Goal: Task Accomplishment & Management: Use online tool/utility

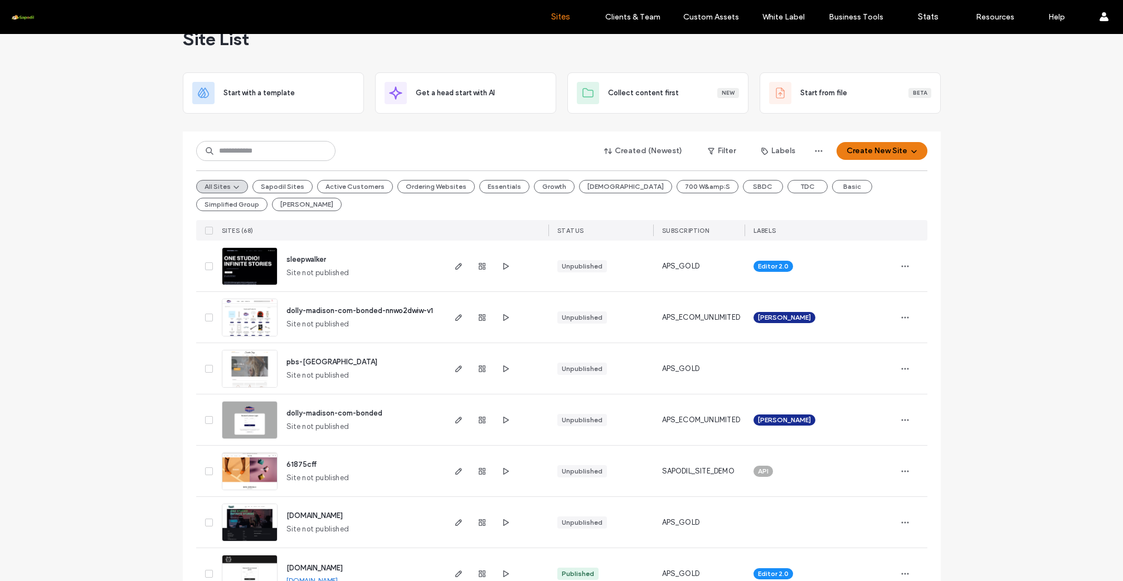
scroll to position [28, 0]
click at [272, 203] on button "[PERSON_NAME]" at bounding box center [307, 204] width 70 height 13
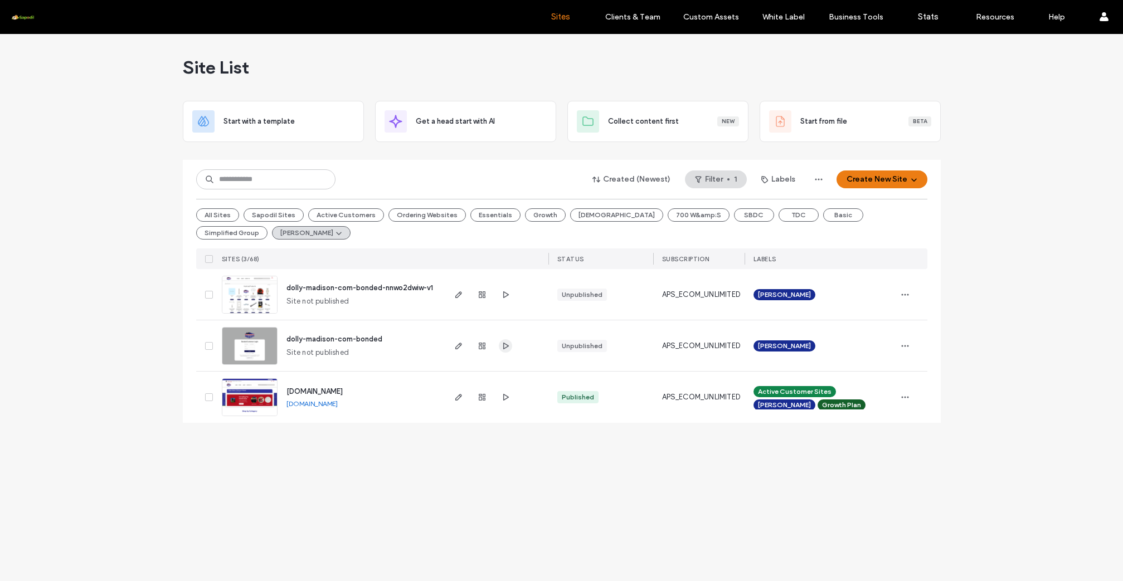
click at [504, 344] on icon "button" at bounding box center [505, 346] width 9 height 9
click at [461, 397] on icon "button" at bounding box center [458, 397] width 9 height 9
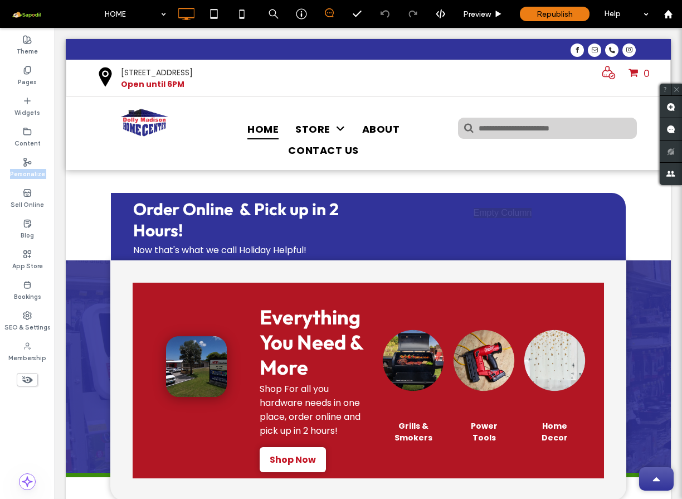
drag, startPoint x: 0, startPoint y: 0, endPoint x: -137, endPoint y: 182, distance: 228.0
click at [0, 182] on html ".wqwq-1{fill:#231f20;} .cls-1q, .cls-2q { fill-rule: evenodd; } .cls-2q { fill:…" at bounding box center [341, 249] width 682 height 499
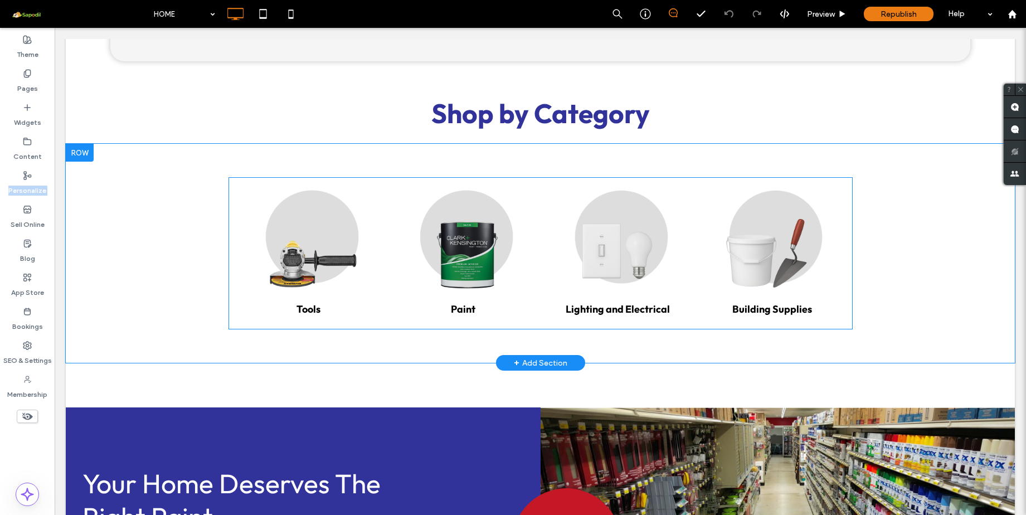
scroll to position [341, 0]
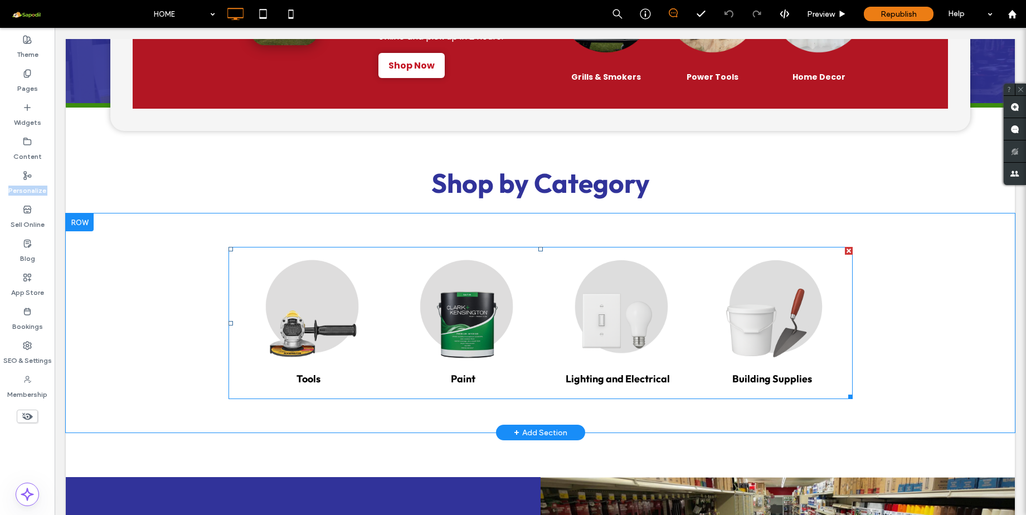
click at [478, 301] on link at bounding box center [462, 307] width 149 height 111
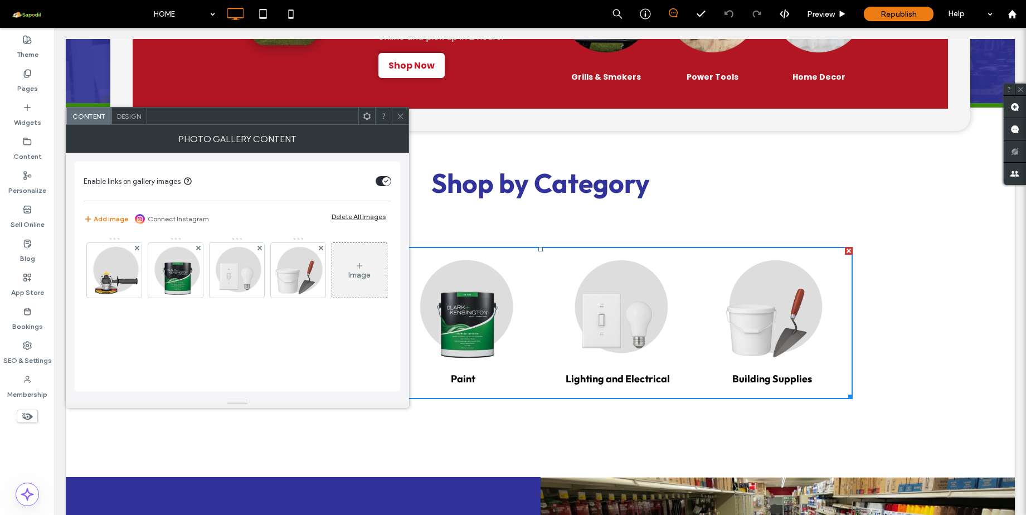
click at [402, 116] on icon at bounding box center [400, 116] width 8 height 8
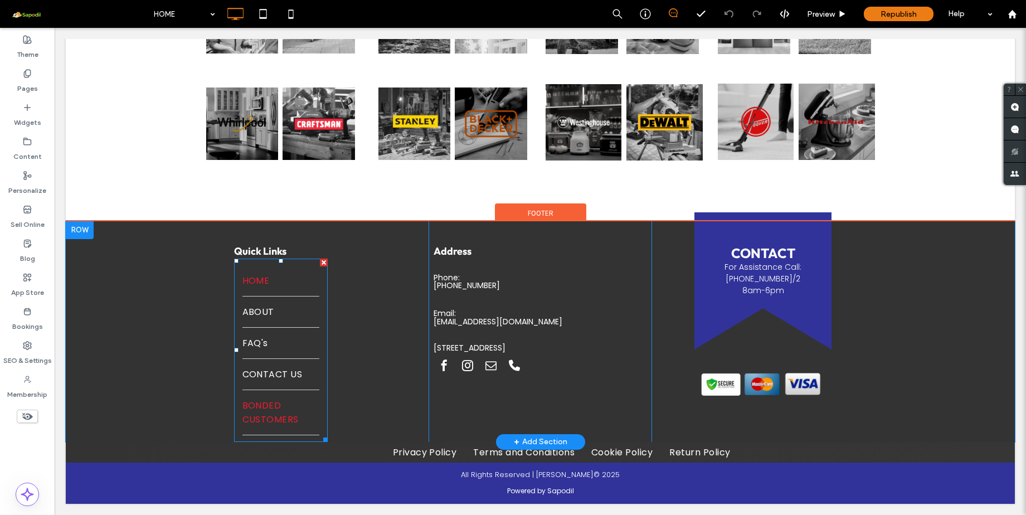
scroll to position [1192, 0]
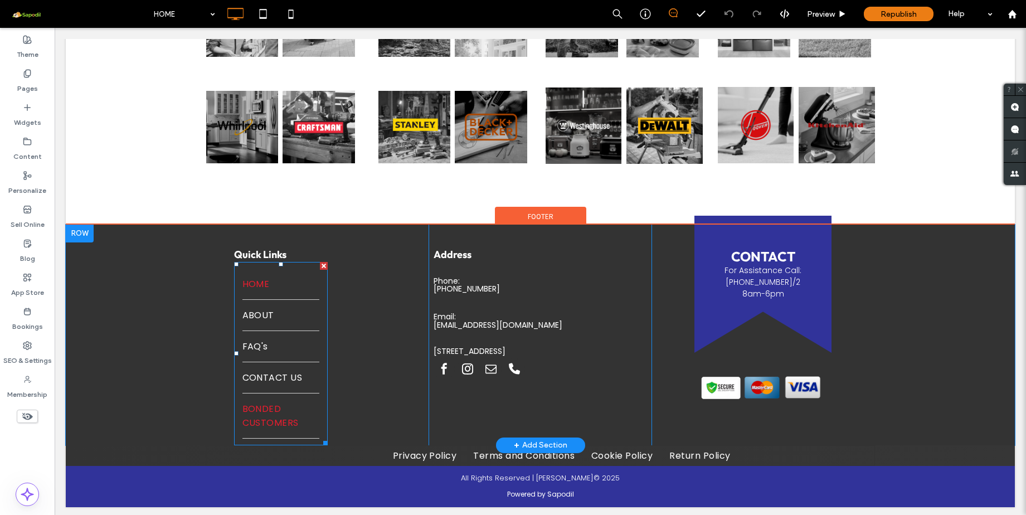
click at [258, 416] on span "BONDED CUSTOMERS" at bounding box center [280, 416] width 77 height 28
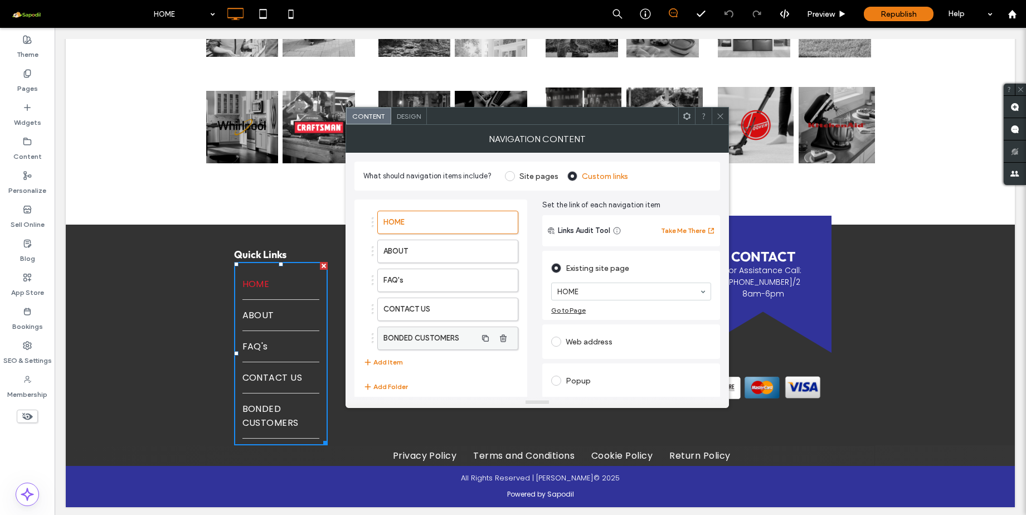
click at [430, 336] on label "BONDED CUSTOMERS" at bounding box center [429, 338] width 93 height 22
click at [681, 116] on icon at bounding box center [720, 116] width 8 height 8
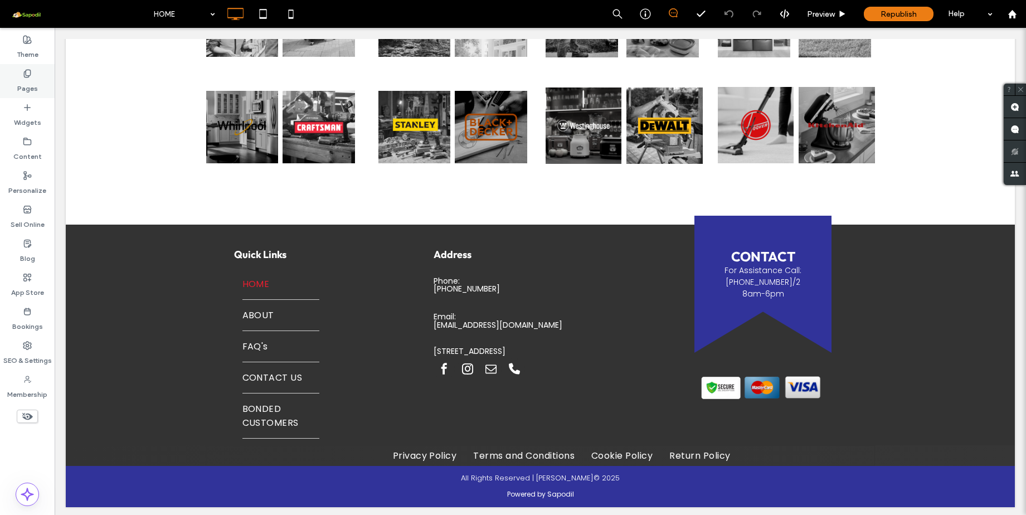
click at [32, 82] on label "Pages" at bounding box center [27, 86] width 21 height 16
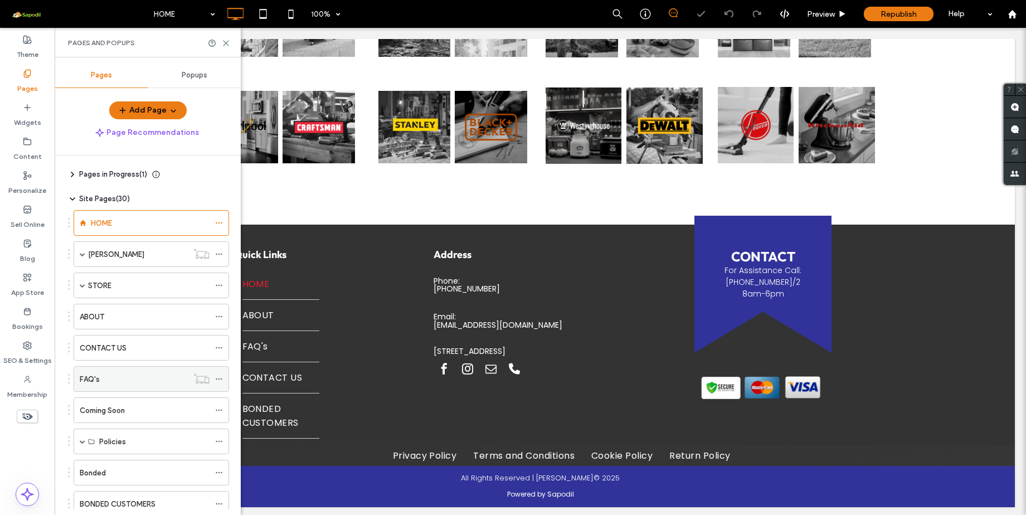
scroll to position [62, 0]
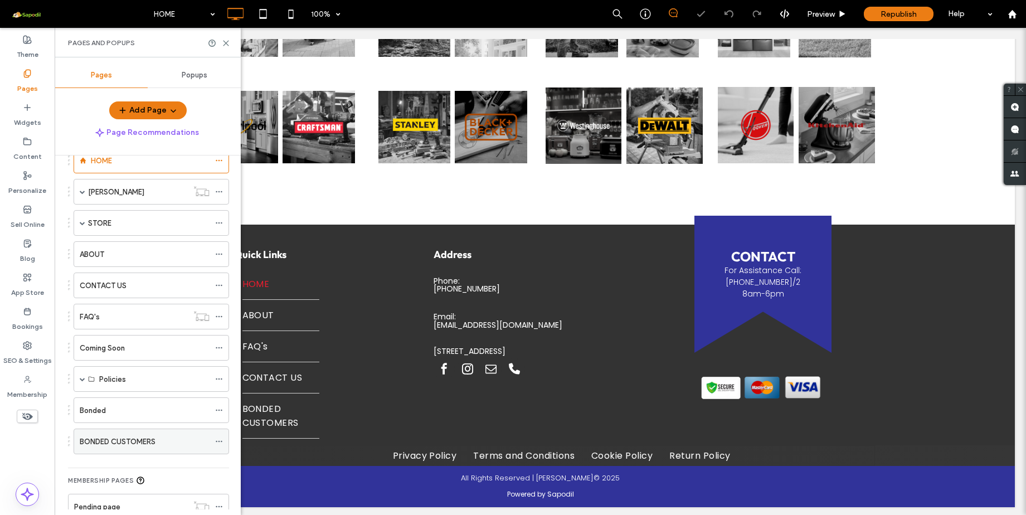
click at [110, 448] on div "BONDED CUSTOMERS" at bounding box center [145, 441] width 130 height 25
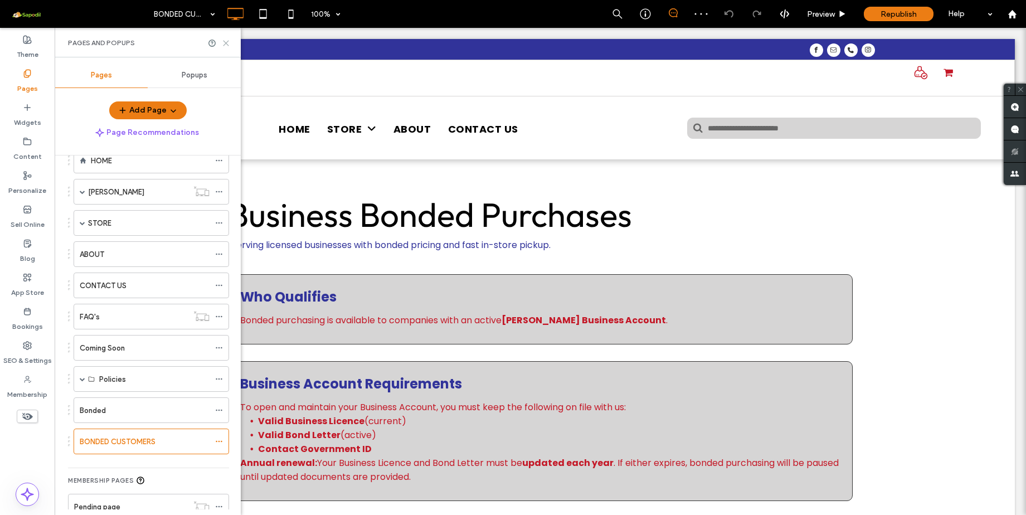
click at [229, 45] on icon at bounding box center [226, 43] width 8 height 8
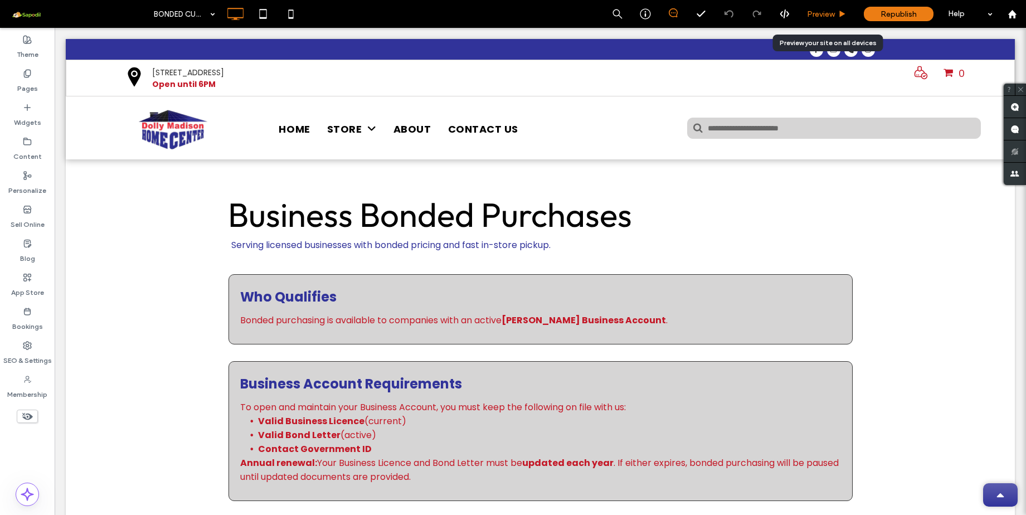
click at [681, 14] on span "Preview" at bounding box center [821, 13] width 28 height 9
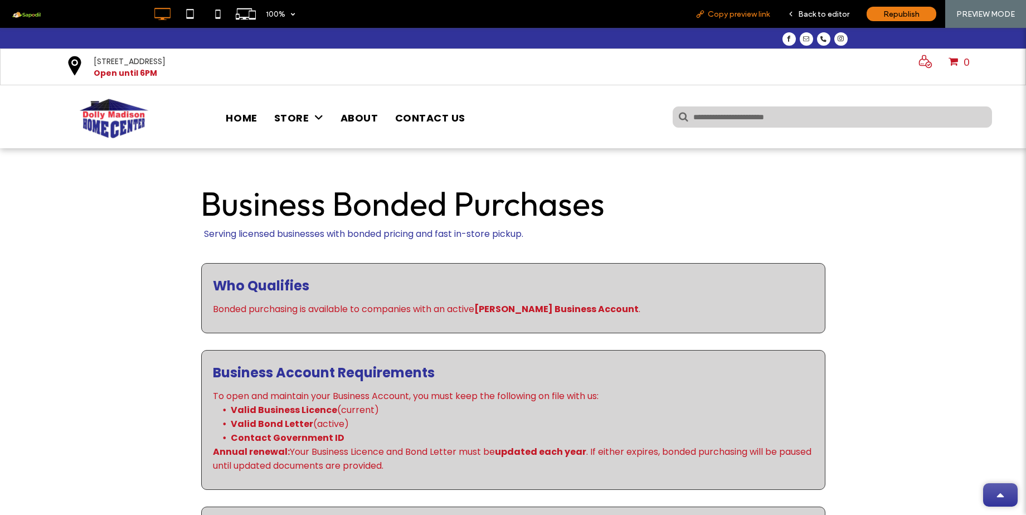
click at [681, 11] on span "Copy preview link" at bounding box center [739, 13] width 62 height 9
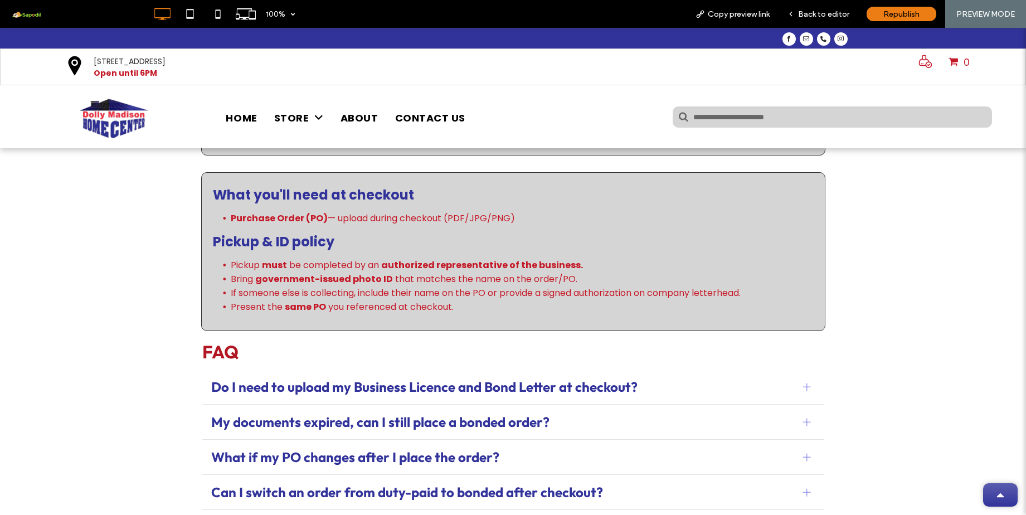
scroll to position [56, 0]
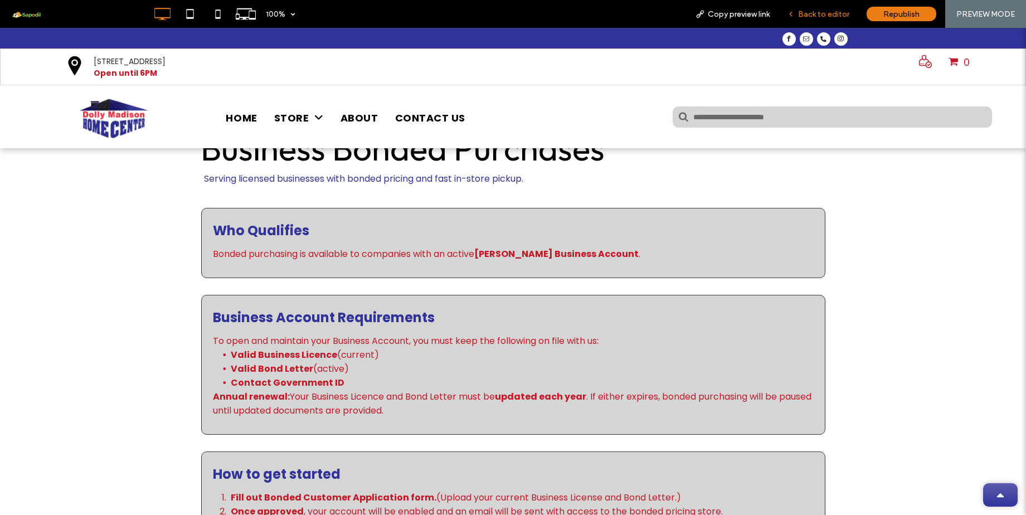
click at [681, 12] on span "Back to editor" at bounding box center [823, 13] width 51 height 9
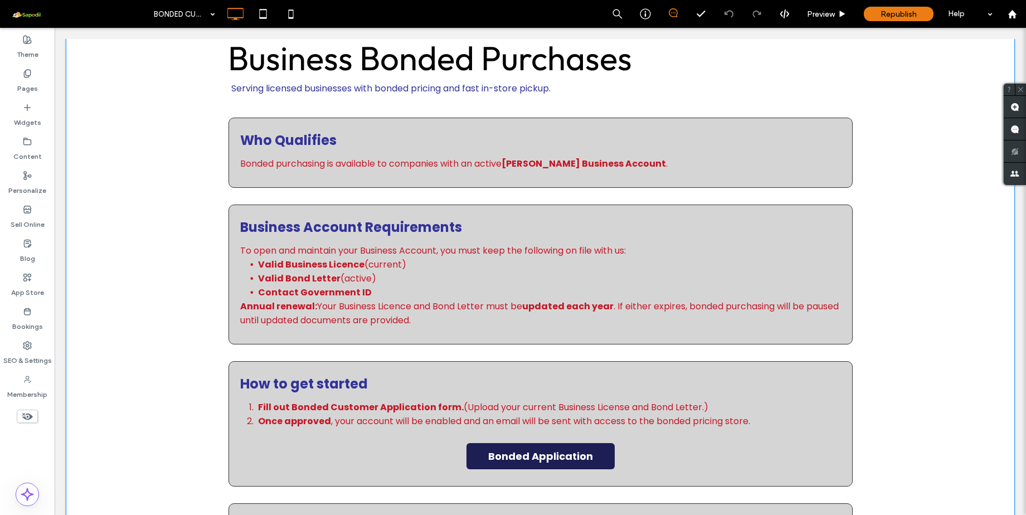
scroll to position [0, 0]
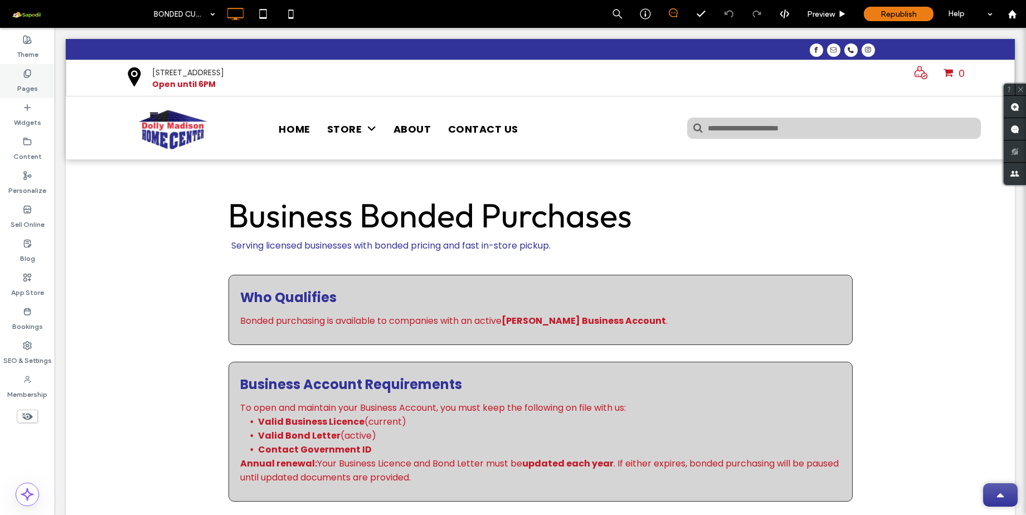
click at [32, 77] on div "Pages" at bounding box center [27, 81] width 55 height 34
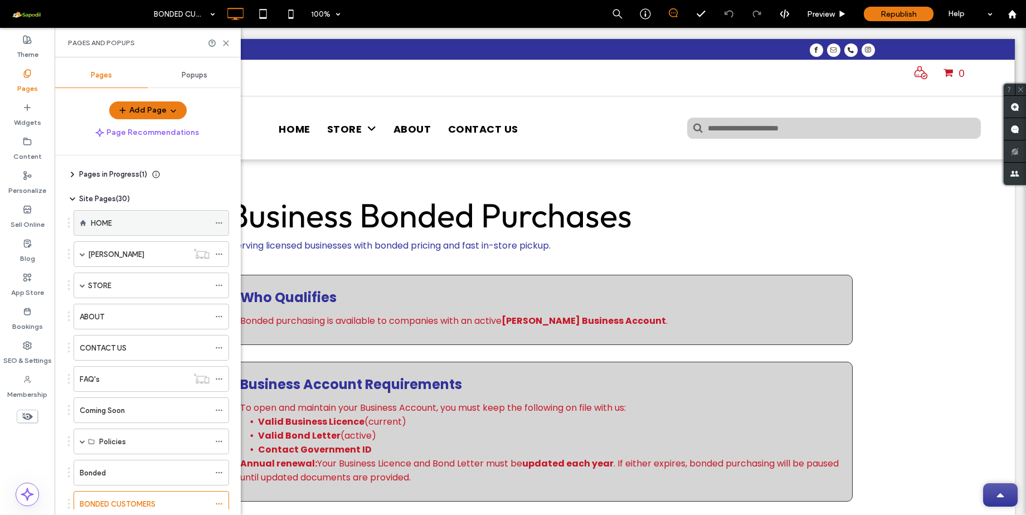
click at [125, 221] on div "HOME" at bounding box center [150, 223] width 119 height 12
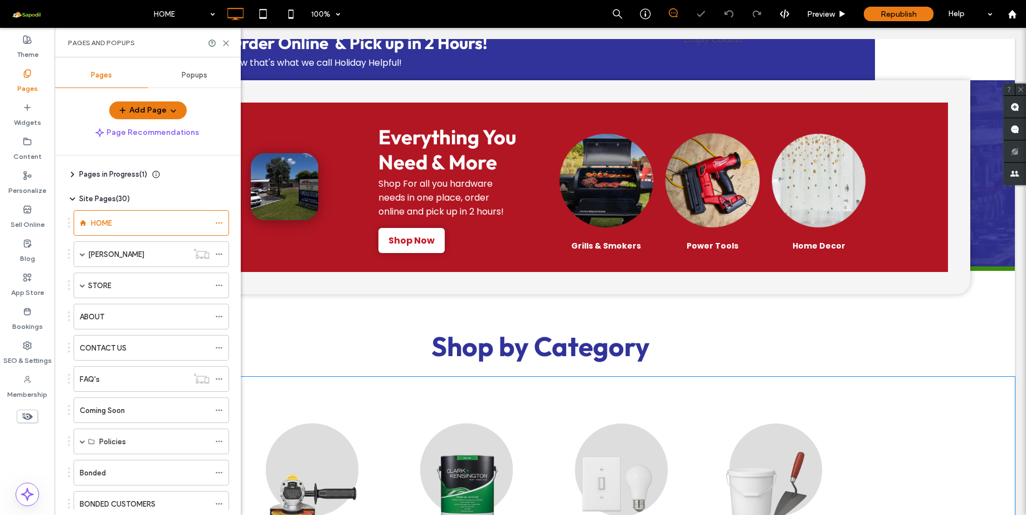
scroll to position [406, 0]
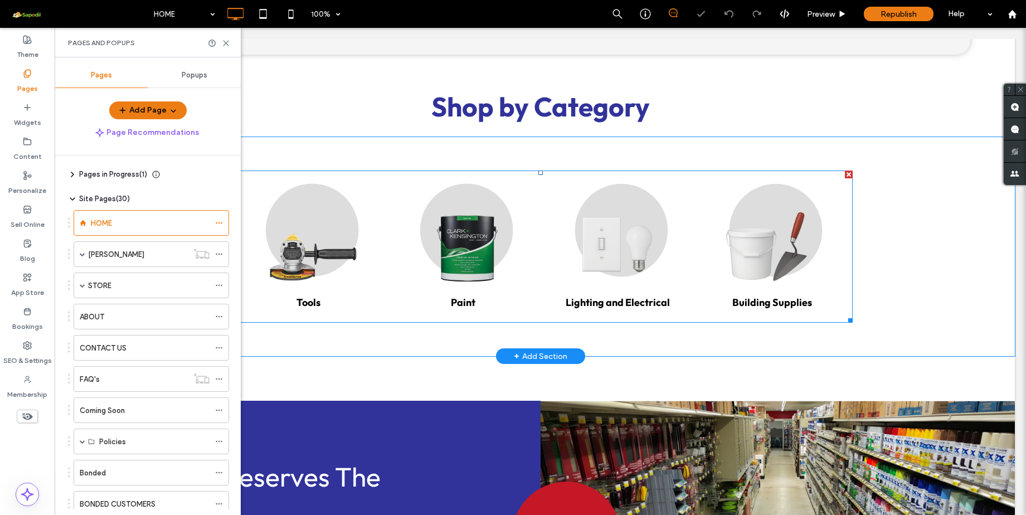
click at [456, 224] on link at bounding box center [462, 231] width 149 height 111
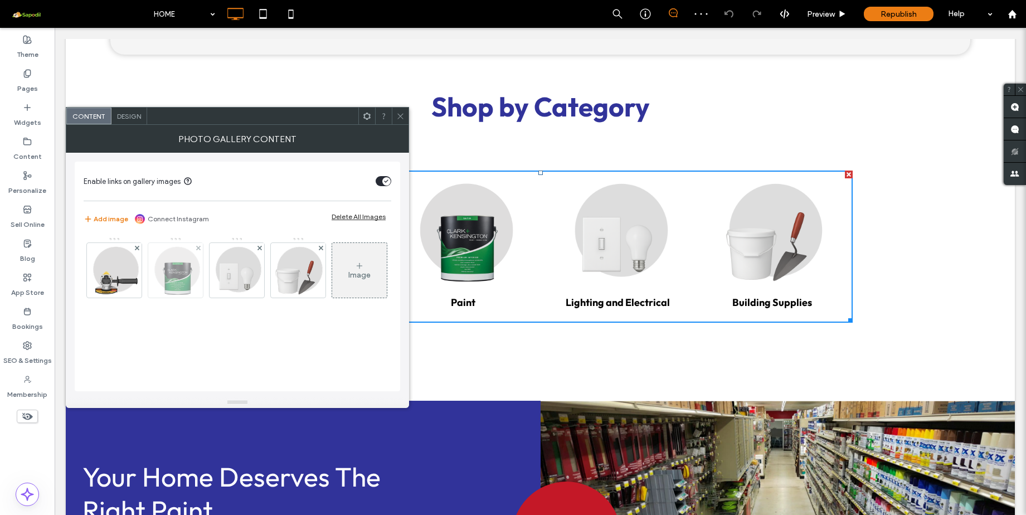
click at [184, 271] on img at bounding box center [175, 270] width 55 height 55
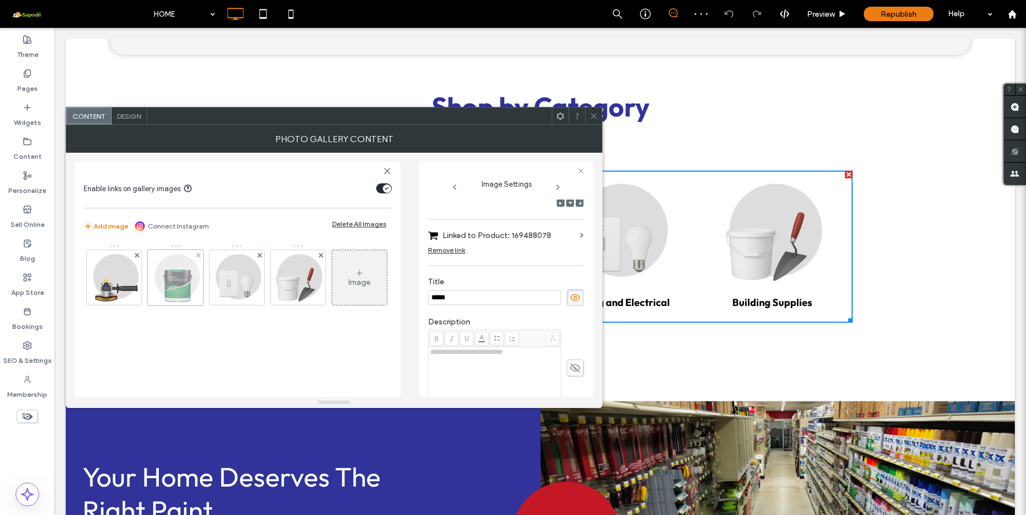
scroll to position [0, 0]
click at [233, 283] on img at bounding box center [237, 277] width 55 height 55
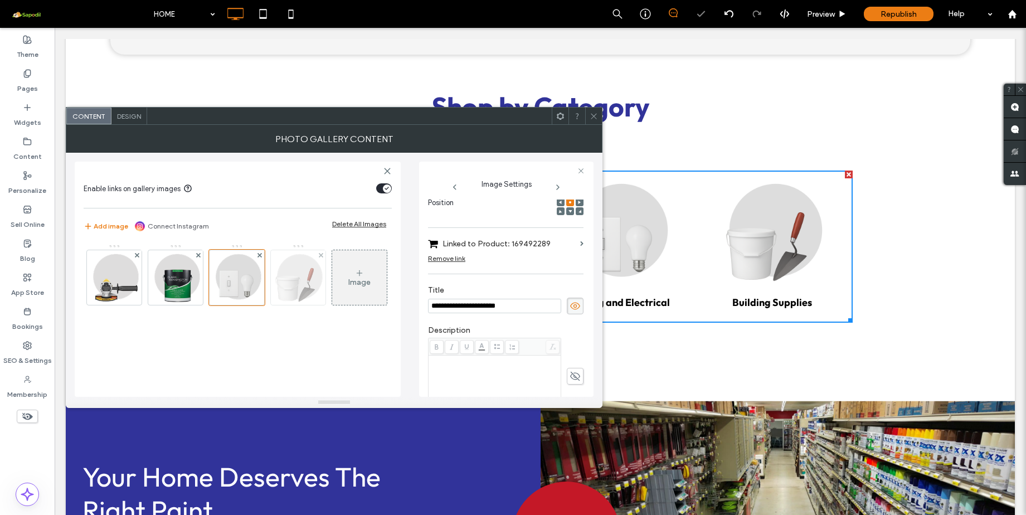
click at [289, 280] on img at bounding box center [298, 277] width 55 height 55
click at [600, 124] on div at bounding box center [593, 116] width 17 height 17
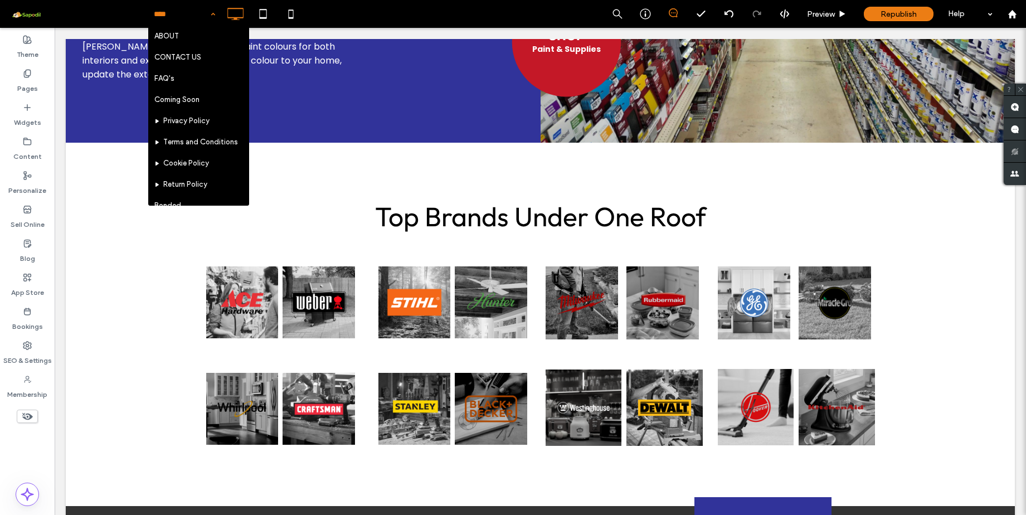
scroll to position [435, 0]
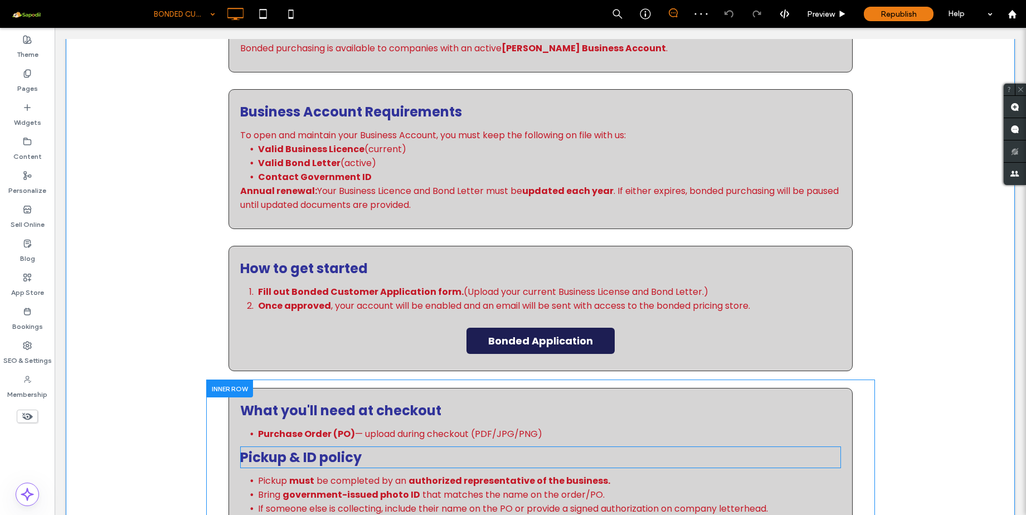
scroll to position [352, 0]
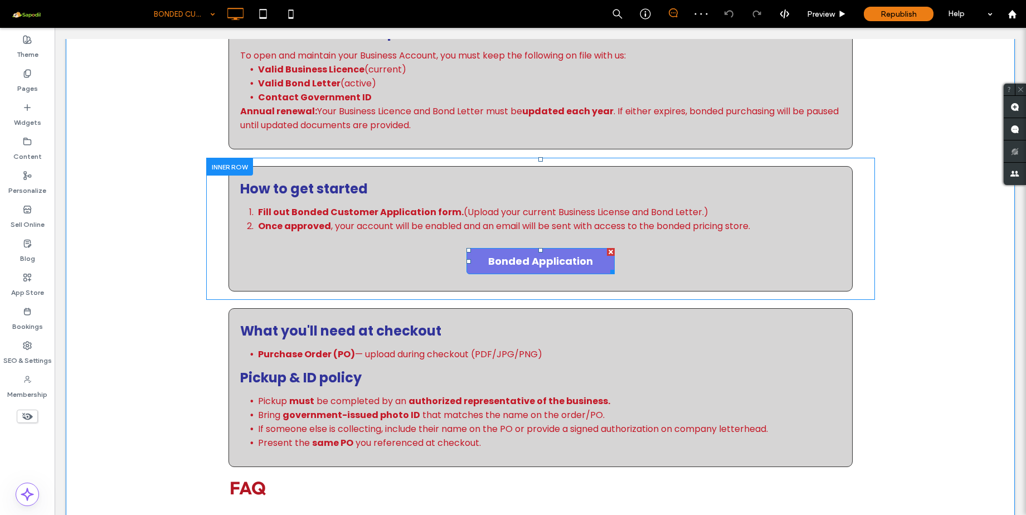
click at [523, 260] on span "Bonded Application" at bounding box center [540, 261] width 105 height 15
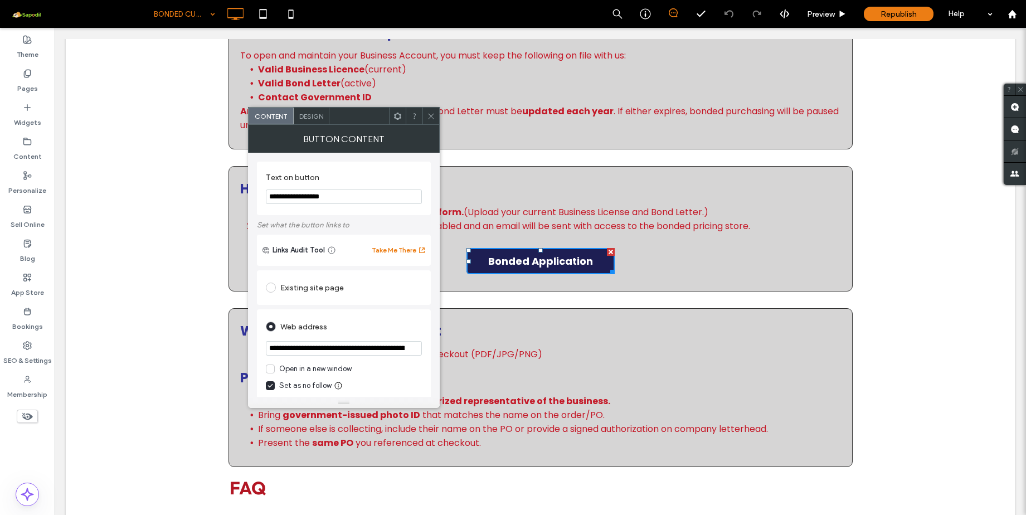
drag, startPoint x: 418, startPoint y: 376, endPoint x: 543, endPoint y: 338, distance: 130.4
click at [429, 115] on icon at bounding box center [431, 116] width 8 height 8
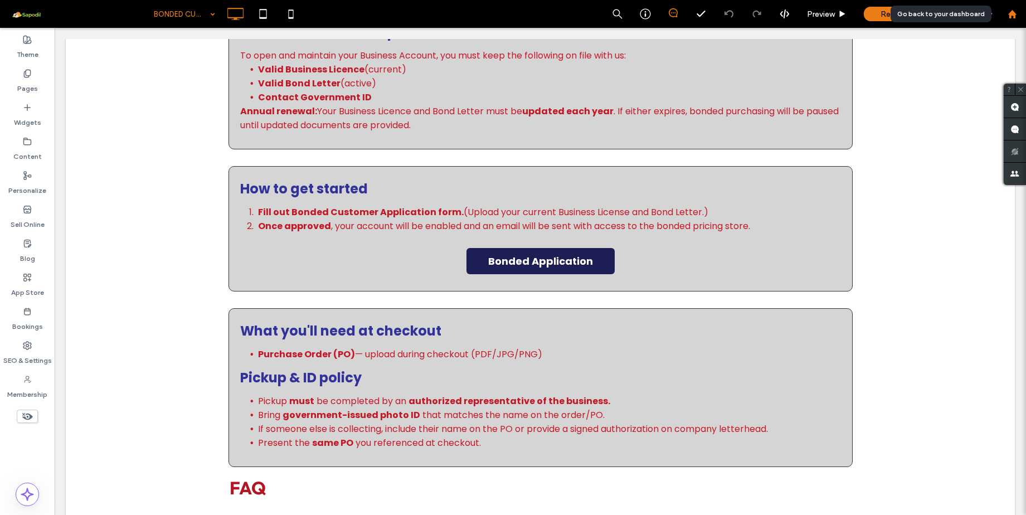
click at [681, 17] on use at bounding box center [1011, 13] width 8 height 8
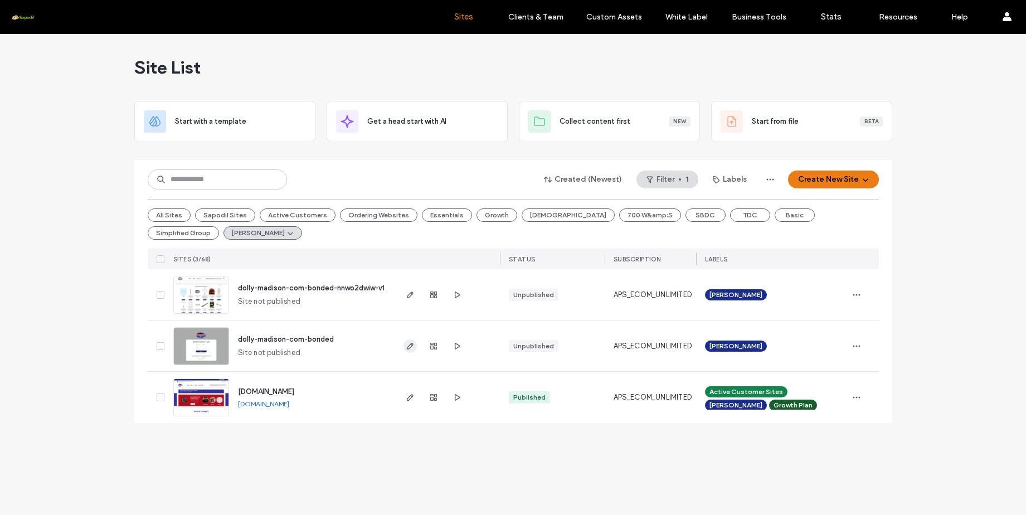
click at [412, 345] on use "button" at bounding box center [409, 346] width 7 height 7
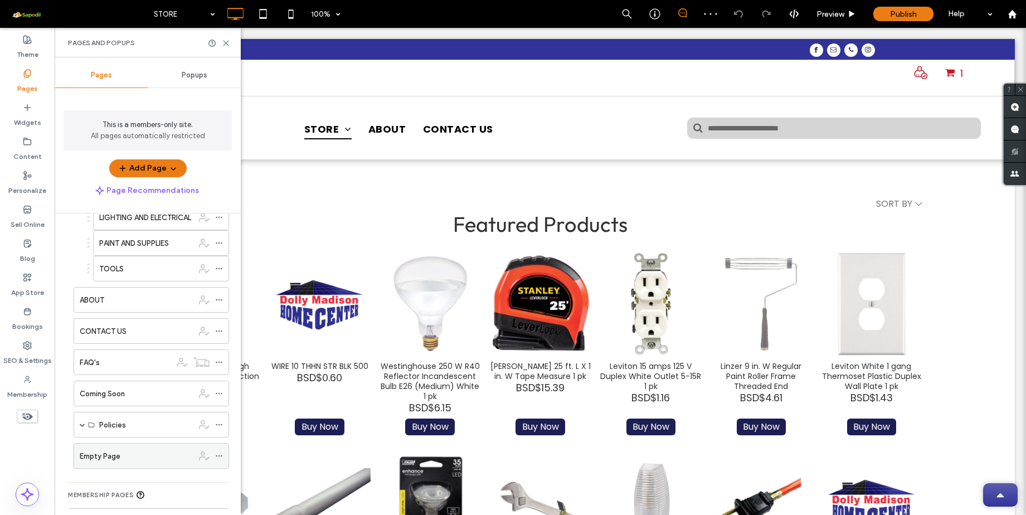
scroll to position [189, 0]
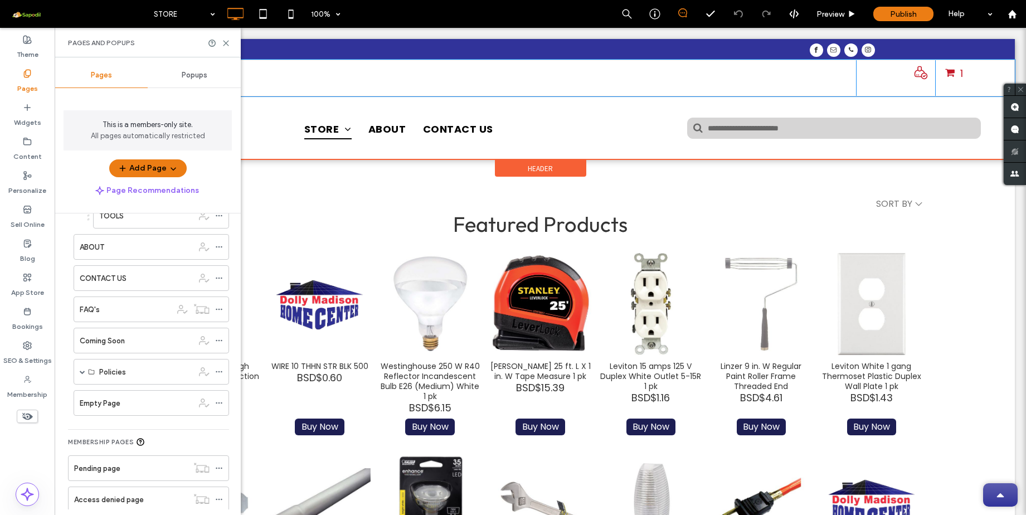
click at [941, 66] on div "1" at bounding box center [954, 77] width 38 height 23
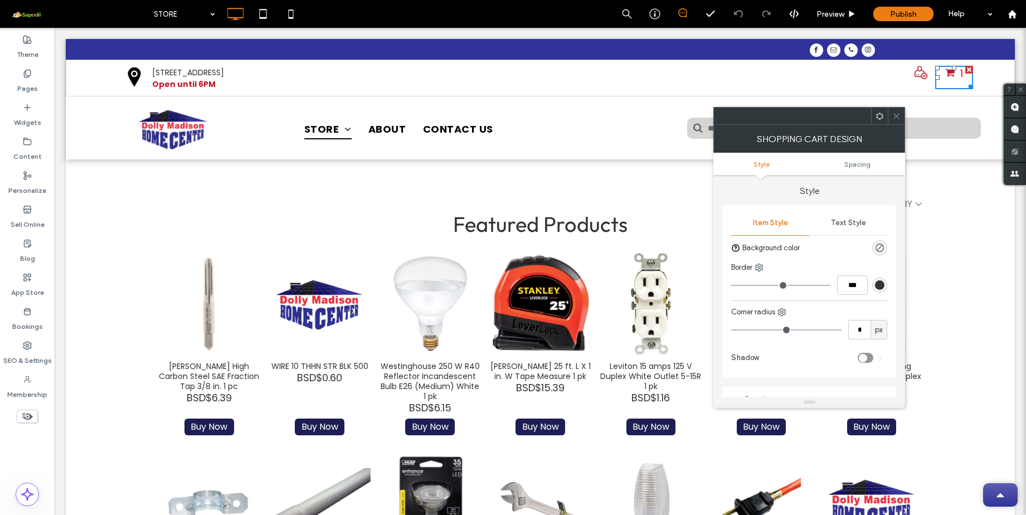
click at [895, 115] on icon at bounding box center [896, 116] width 8 height 8
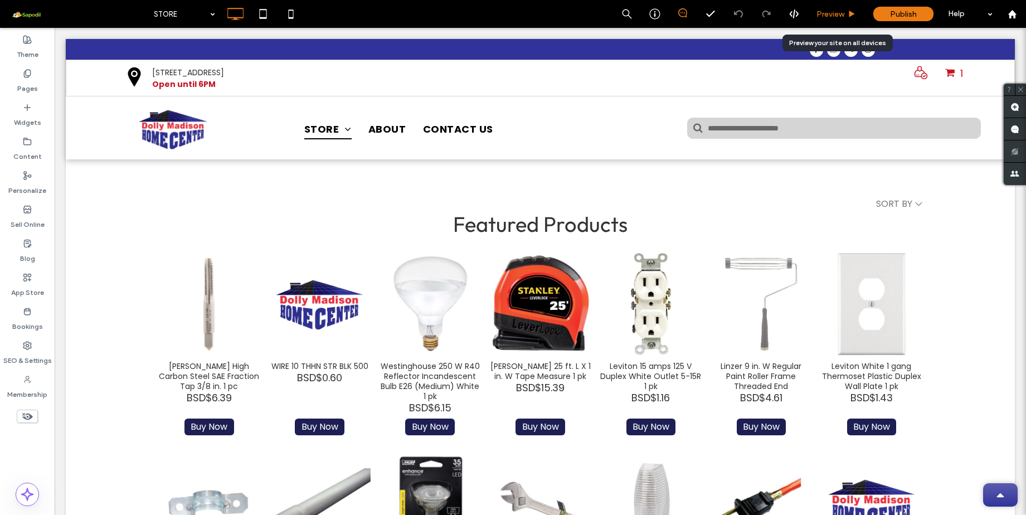
click at [817, 2] on div "Preview" at bounding box center [836, 14] width 57 height 28
click at [825, 11] on span "Preview" at bounding box center [830, 13] width 28 height 9
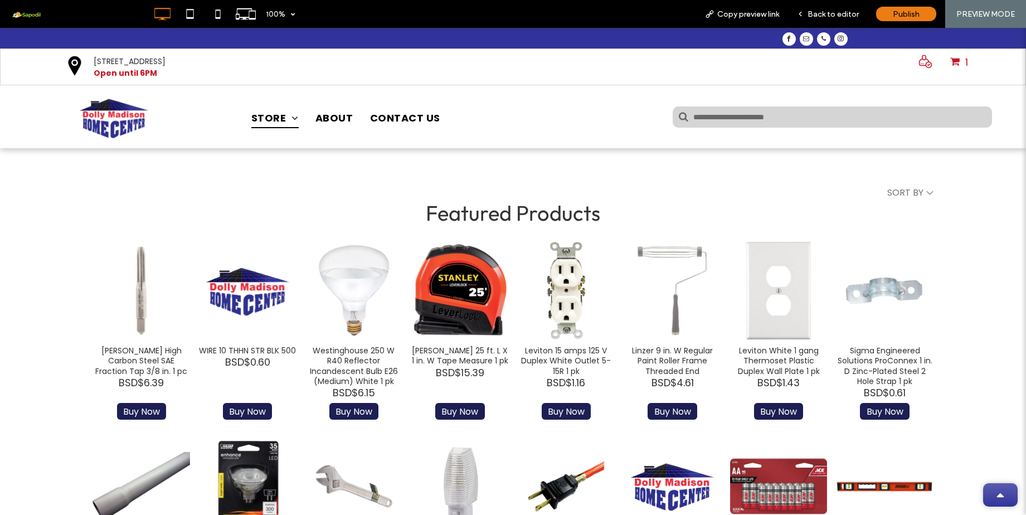
click at [940, 64] on div "1" at bounding box center [959, 66] width 38 height 23
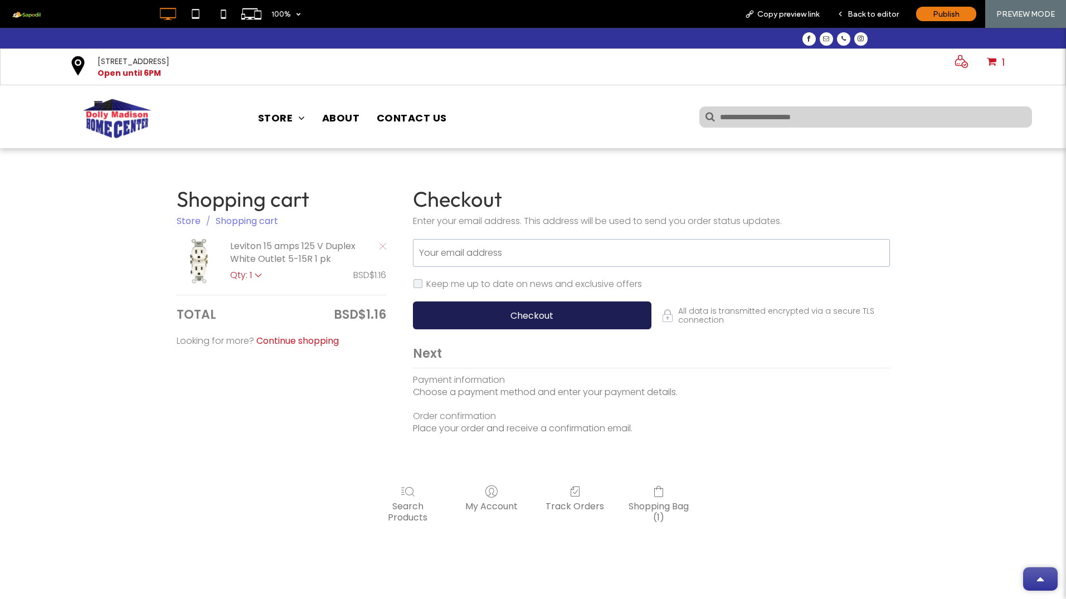
click at [431, 258] on input "Your email address" at bounding box center [651, 253] width 477 height 28
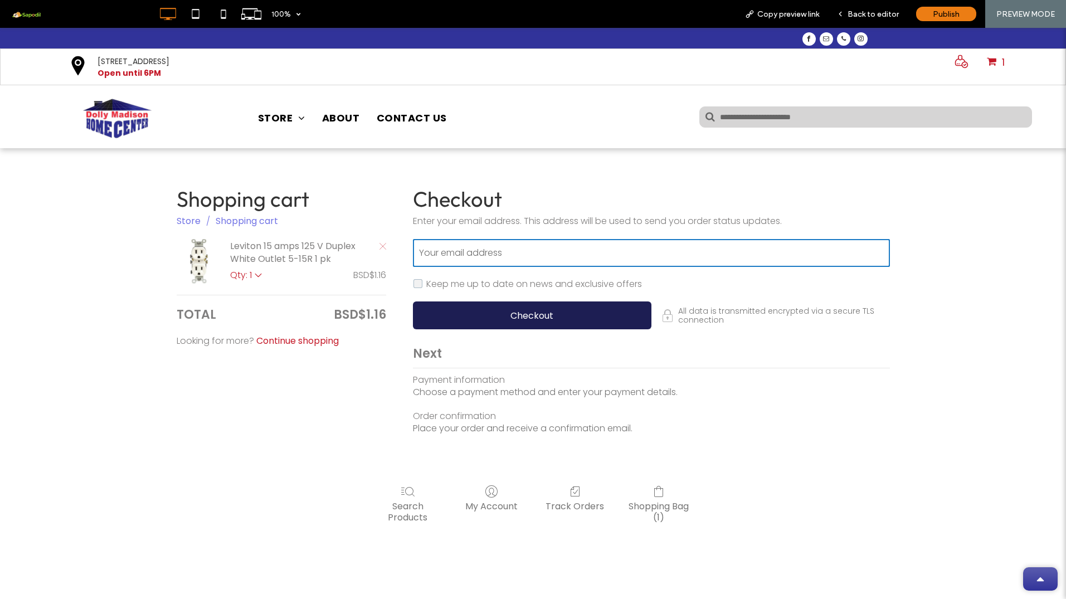
type input "**********"
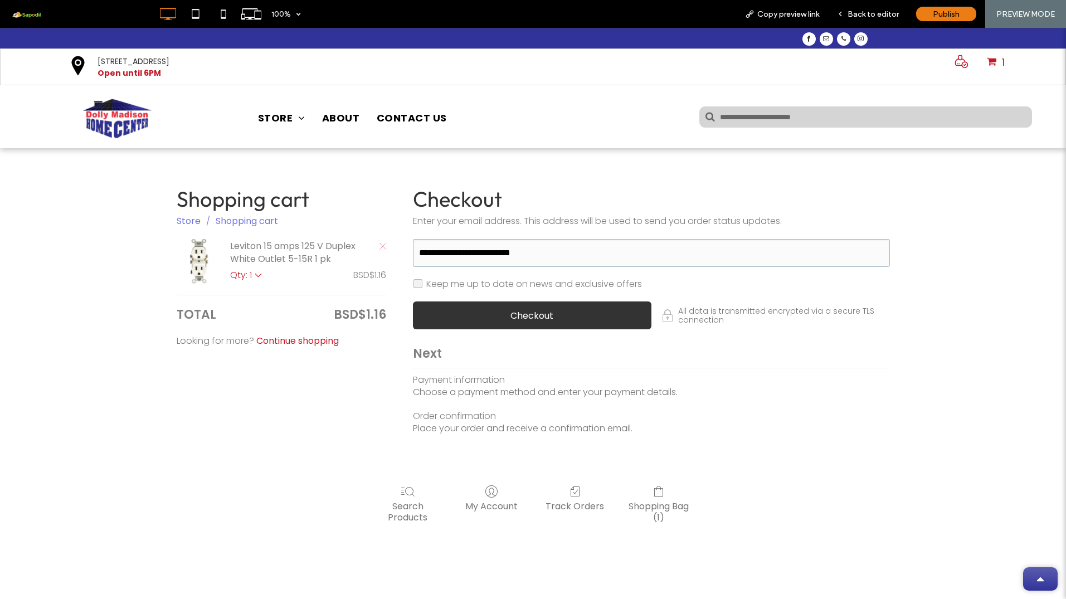
click at [468, 312] on div "button" at bounding box center [532, 315] width 238 height 28
select select "**"
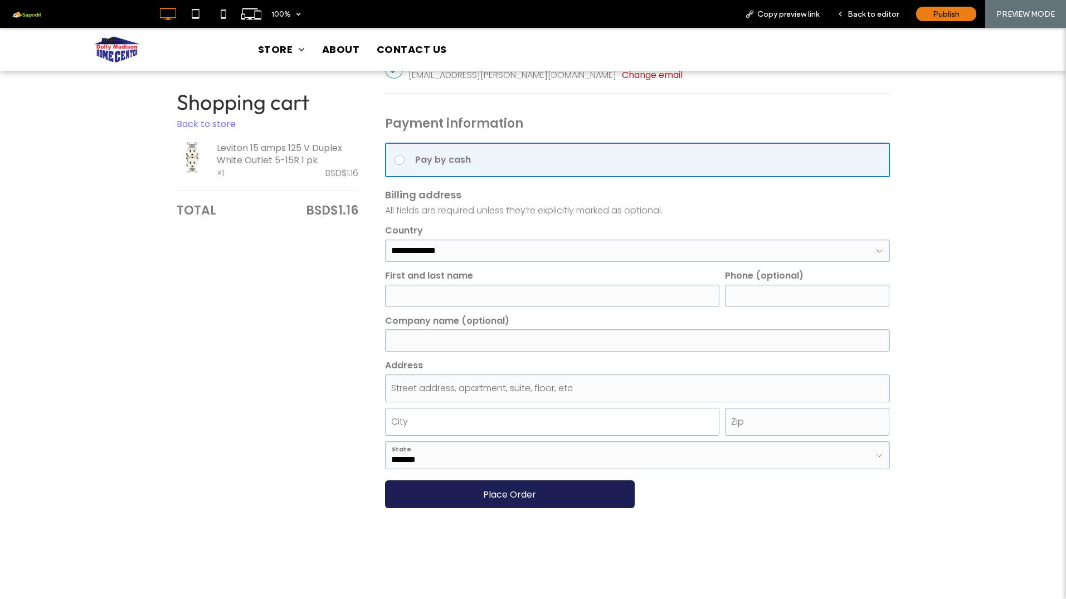
scroll to position [296, 0]
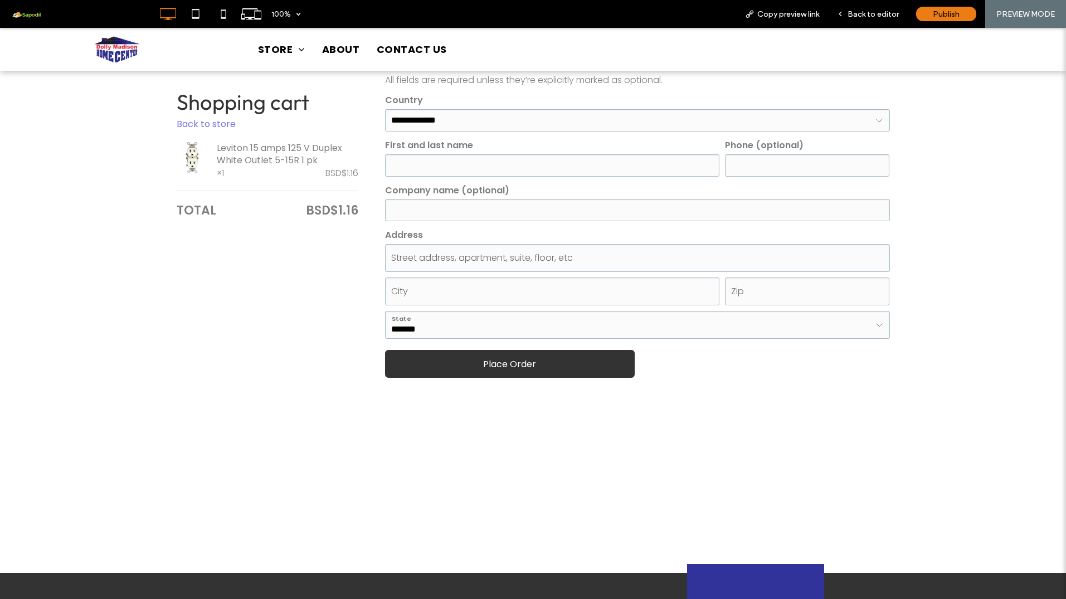
click at [515, 371] on div "button" at bounding box center [510, 364] width 250 height 28
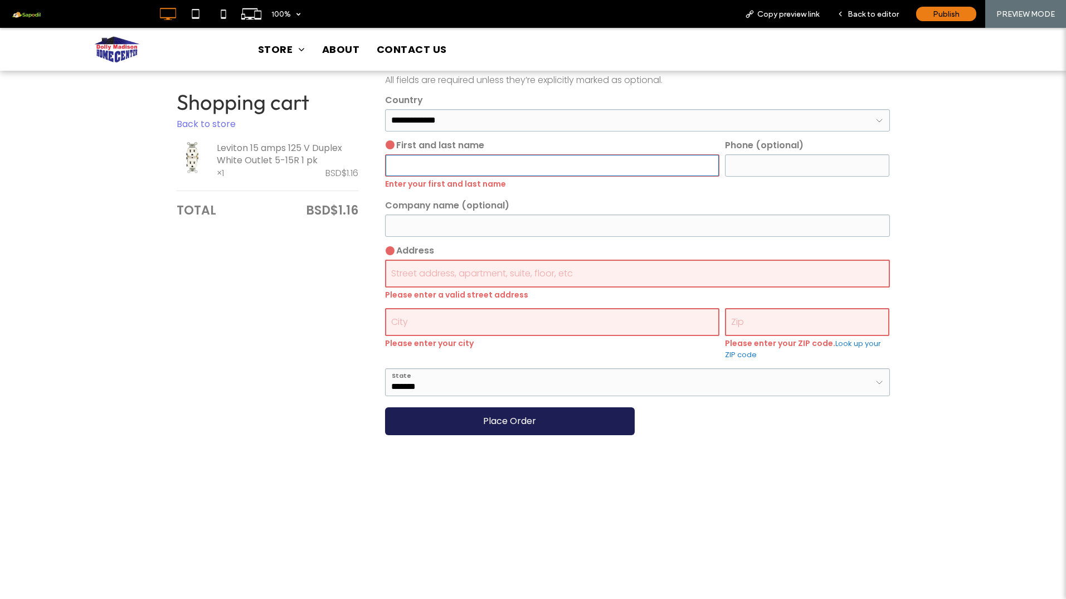
click at [569, 155] on input "First and last name" at bounding box center [552, 165] width 335 height 22
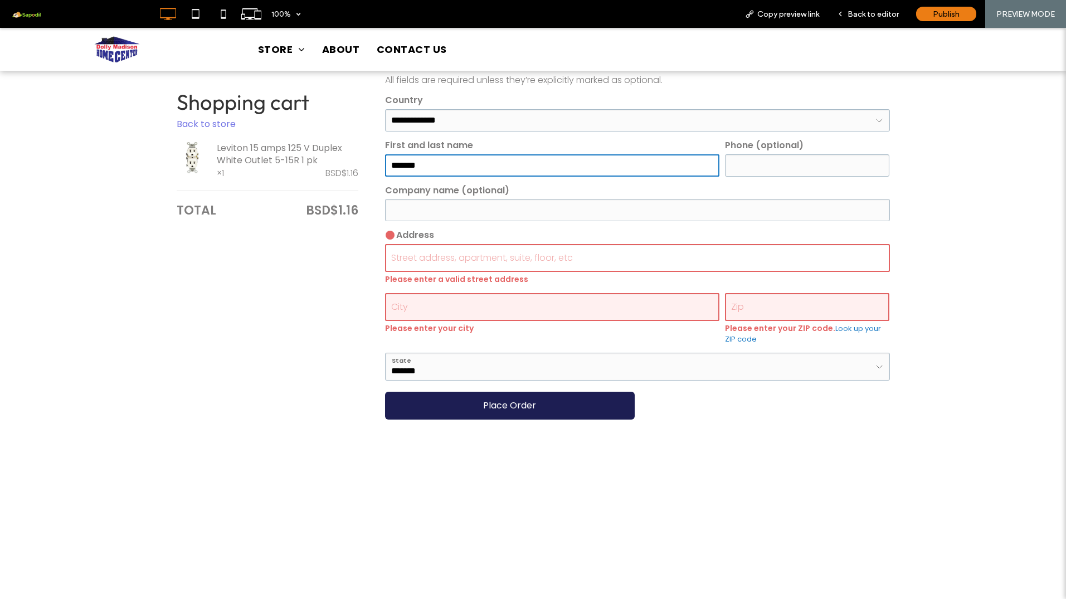
type input "*******"
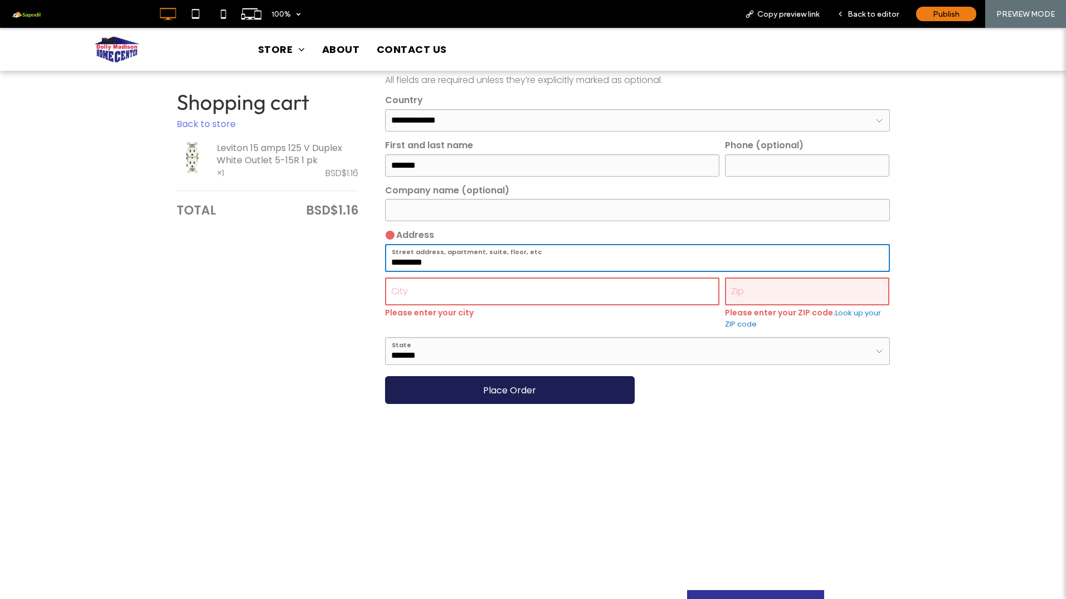
type input "*********"
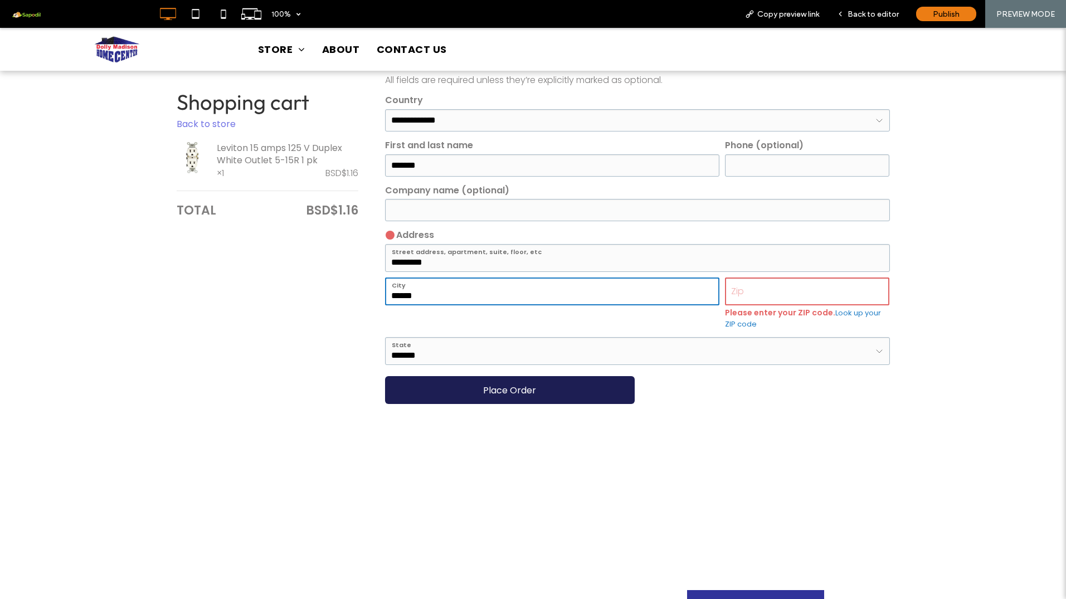
type input "******"
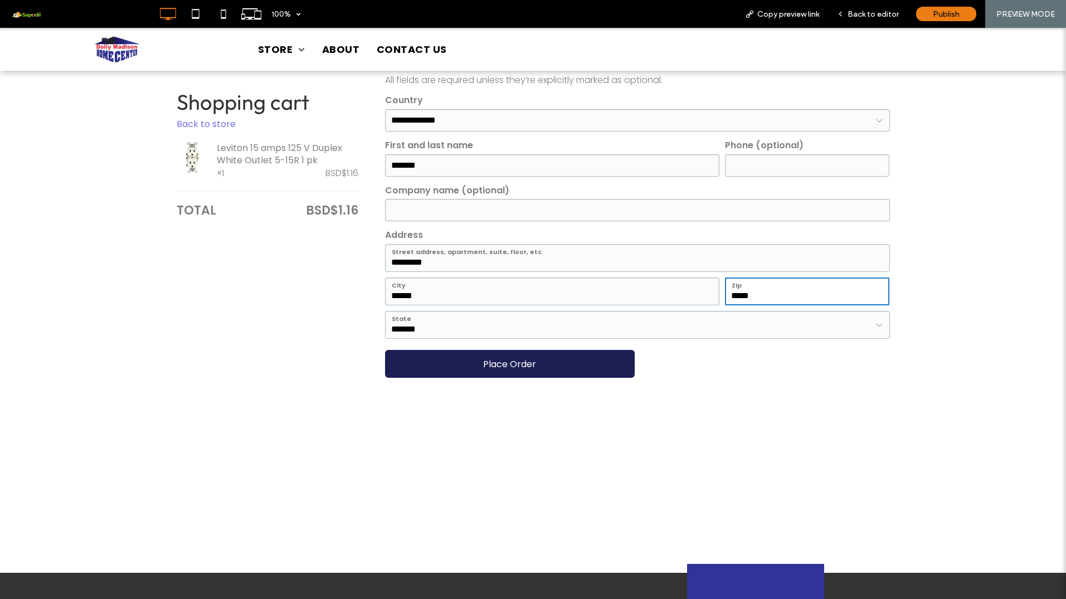
type input "*****"
drag, startPoint x: 801, startPoint y: 385, endPoint x: 750, endPoint y: 380, distance: 51.5
click at [800, 385] on div "**********" at bounding box center [637, 196] width 505 height 385
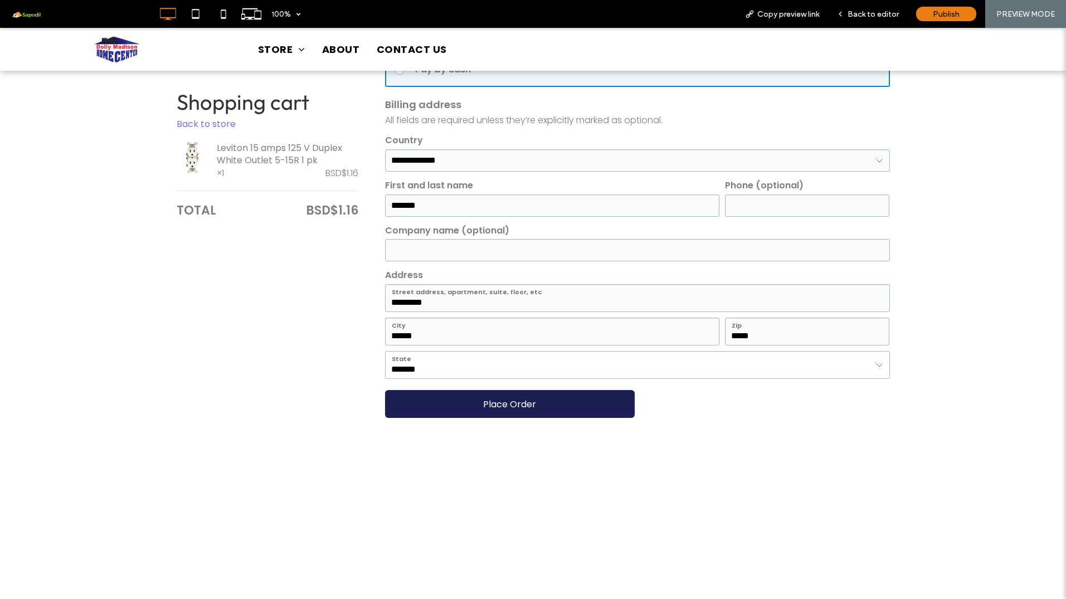
scroll to position [249, 0]
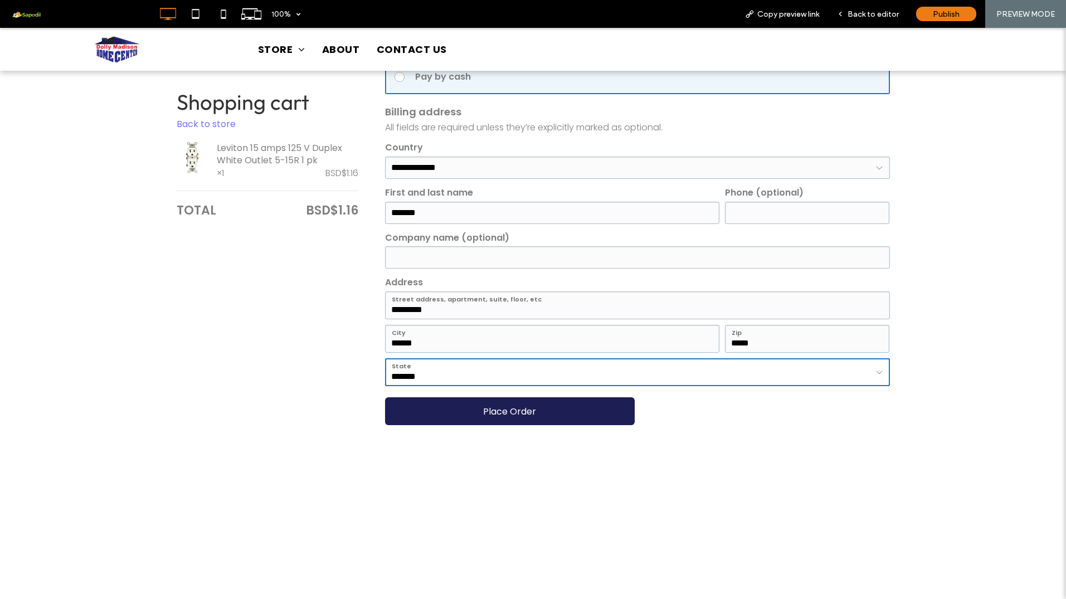
select select "**"
type input "*****"
click at [445, 403] on div "button" at bounding box center [510, 411] width 250 height 28
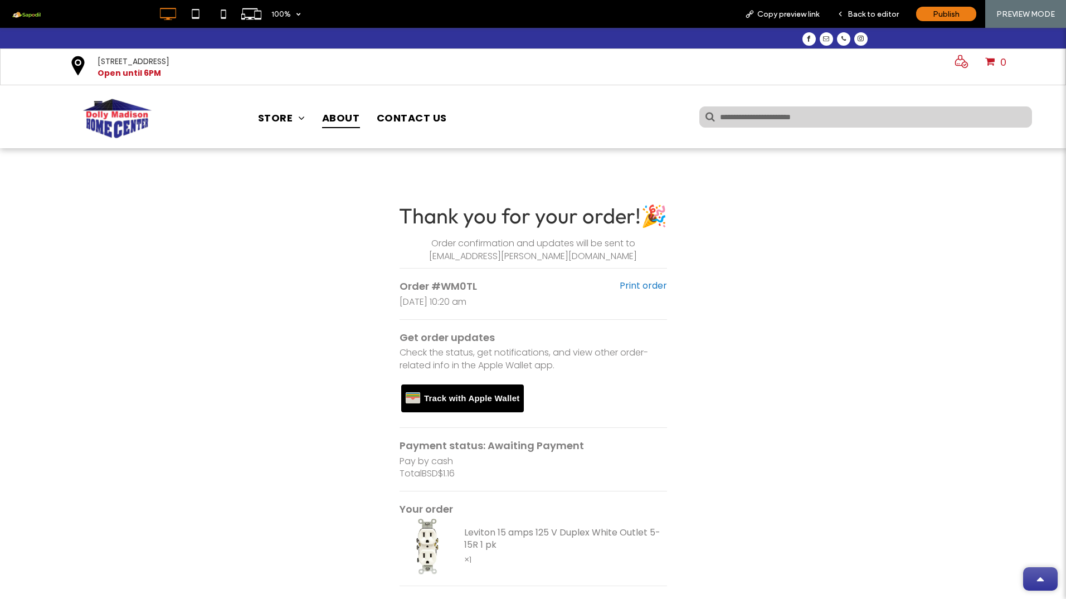
scroll to position [0, 0]
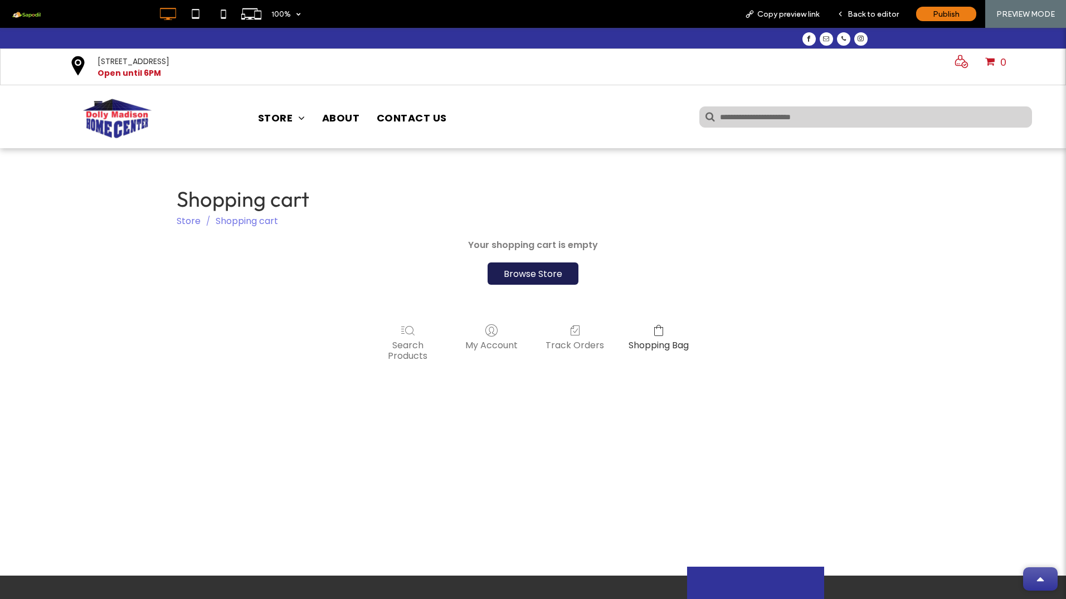
click at [661, 338] on link "Shopping Bag" at bounding box center [658, 337] width 71 height 27
click at [858, 12] on span "Back to editor" at bounding box center [873, 13] width 51 height 9
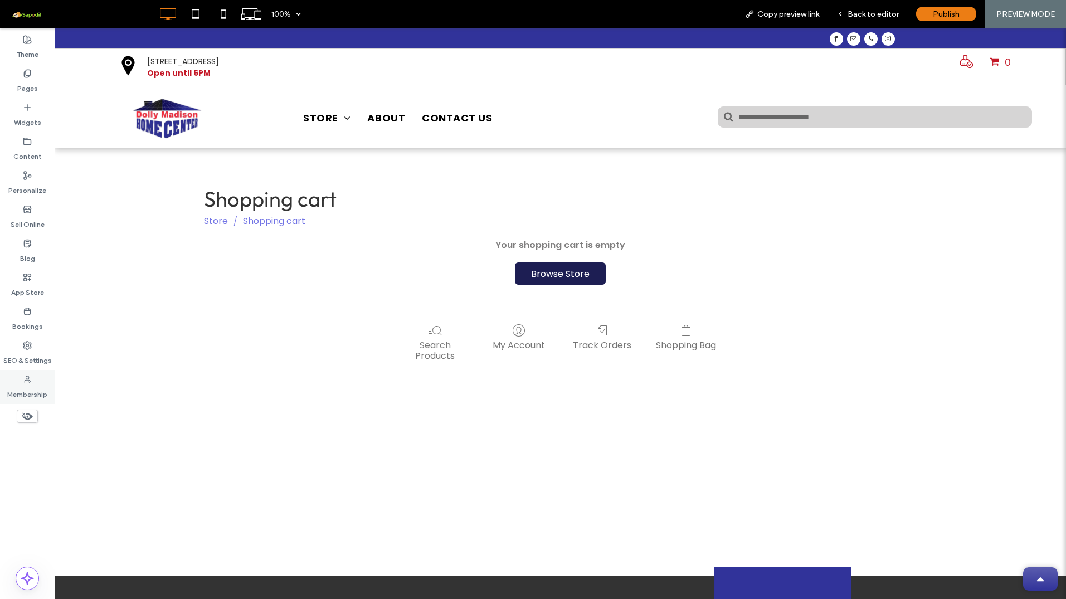
click at [20, 387] on label "Membership" at bounding box center [27, 392] width 40 height 16
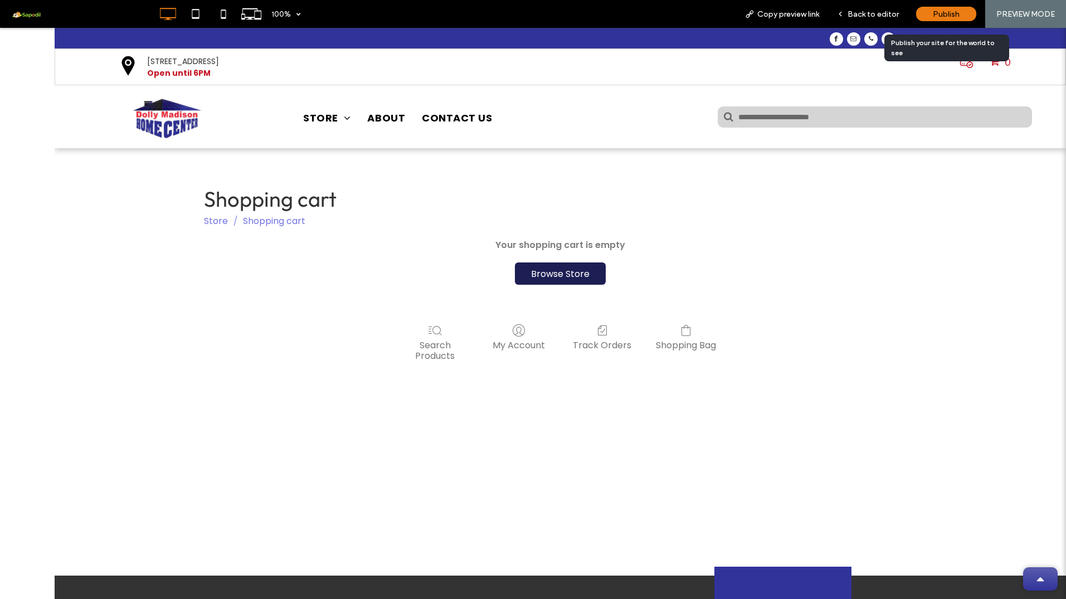
click at [966, 17] on div "Publish" at bounding box center [946, 14] width 60 height 14
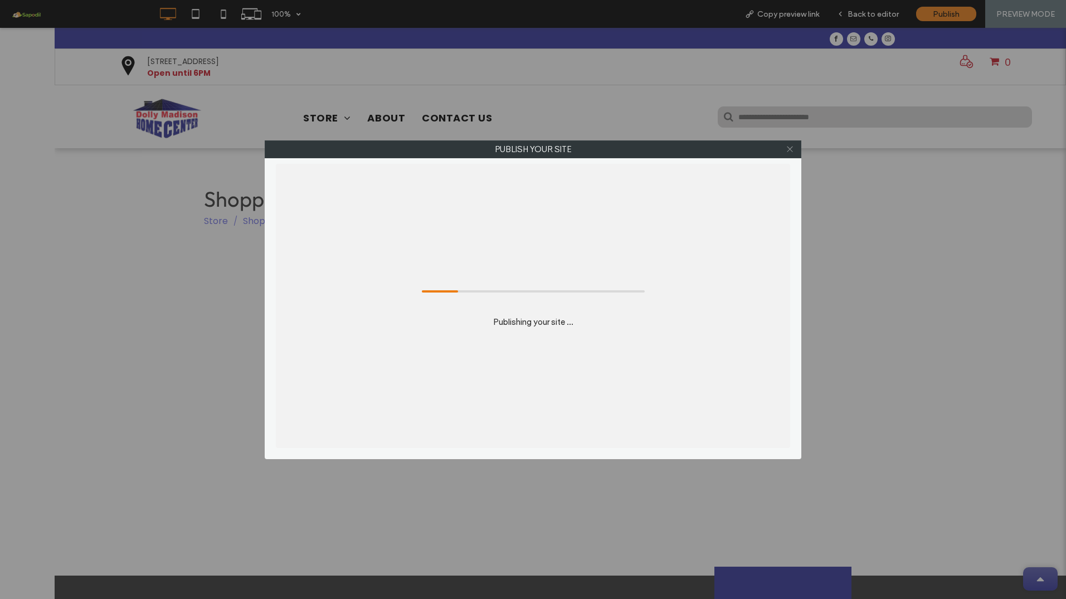
click at [787, 152] on use at bounding box center [790, 150] width 6 height 6
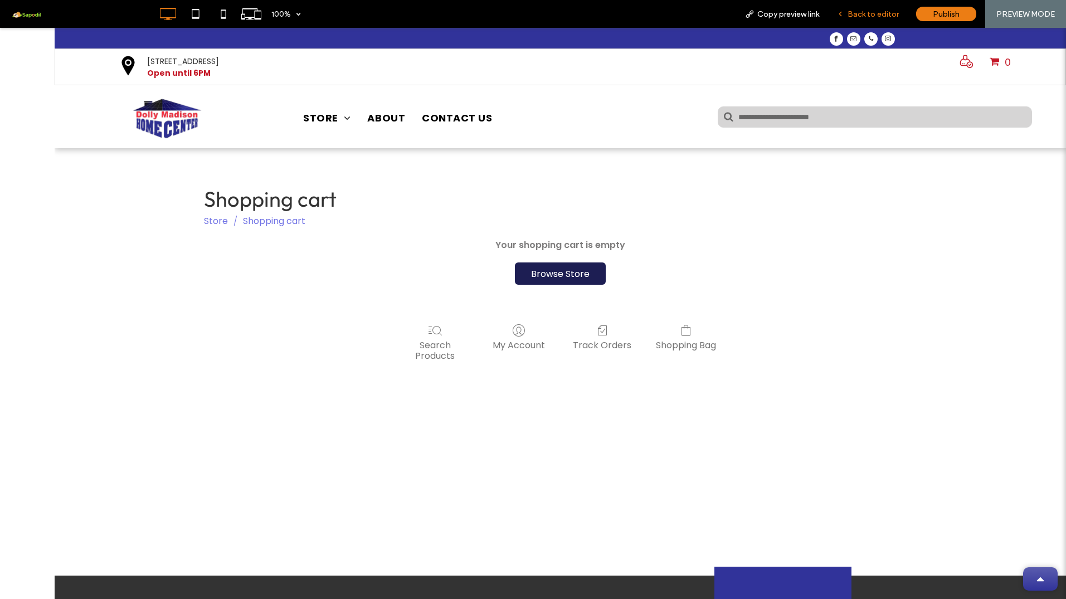
click at [858, 14] on span "Back to editor" at bounding box center [873, 13] width 51 height 9
click at [851, 11] on span "Back to editor" at bounding box center [863, 13] width 51 height 9
click at [851, 17] on span "Back to editor" at bounding box center [863, 13] width 51 height 9
click at [870, 14] on span "Back to editor" at bounding box center [863, 13] width 51 height 9
click at [879, 16] on span "Back to editor" at bounding box center [863, 13] width 51 height 9
